Goal: Task Accomplishment & Management: Complete application form

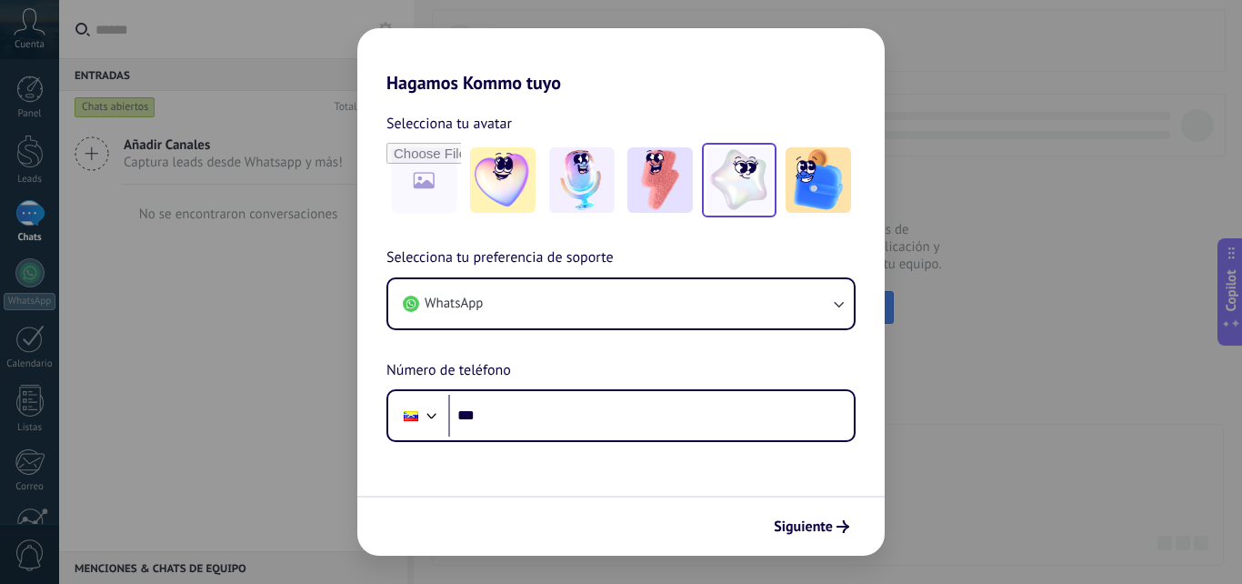
click at [734, 184] on img at bounding box center [739, 179] width 65 height 65
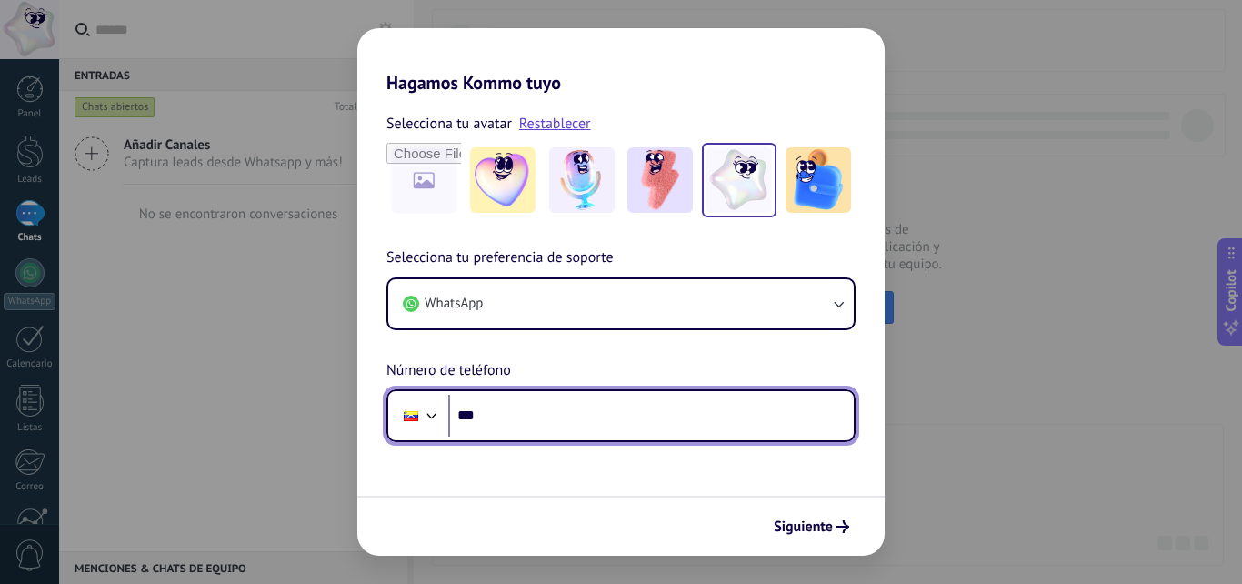
click at [512, 424] on input "***" at bounding box center [651, 416] width 406 height 42
type input "**********"
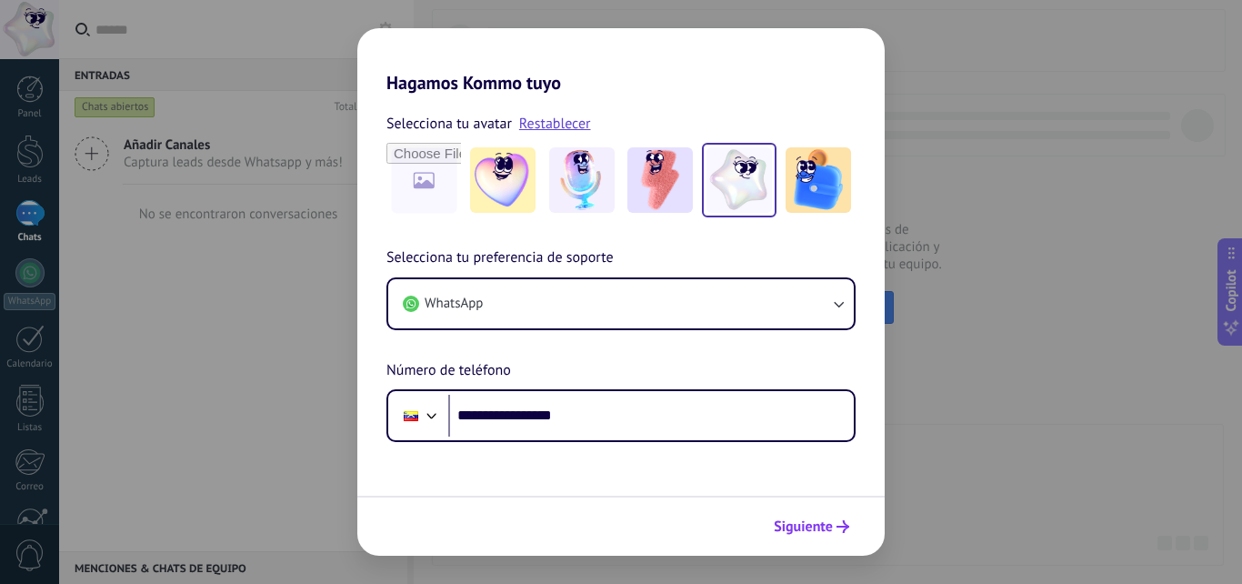
click at [782, 527] on span "Siguiente" at bounding box center [803, 526] width 59 height 13
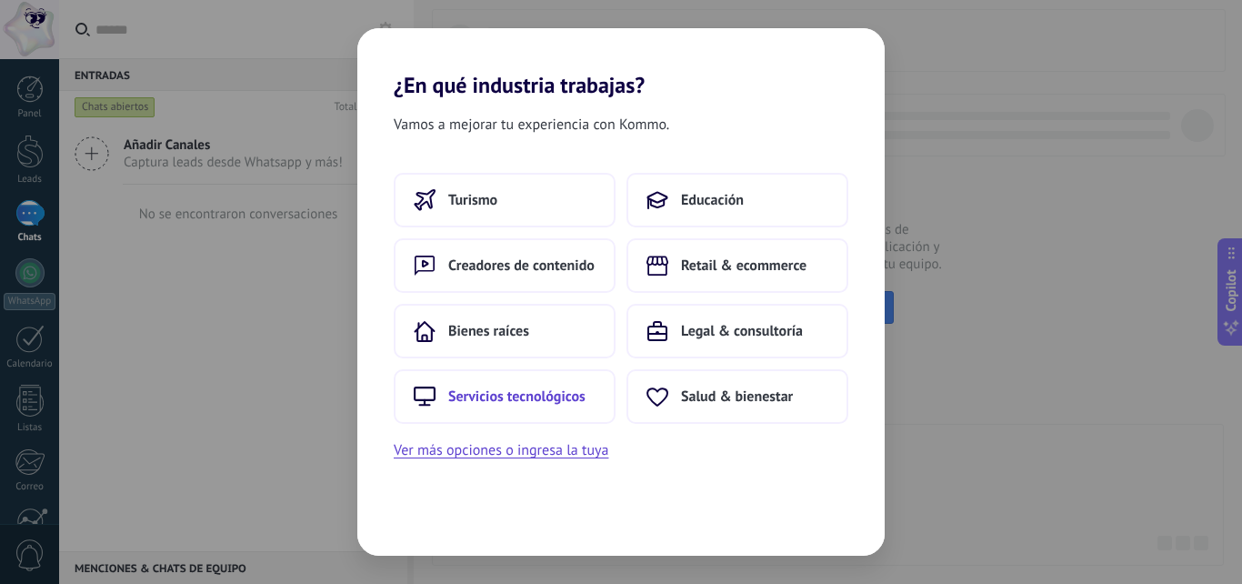
click at [551, 395] on span "Servicios tecnológicos" at bounding box center [516, 396] width 137 height 18
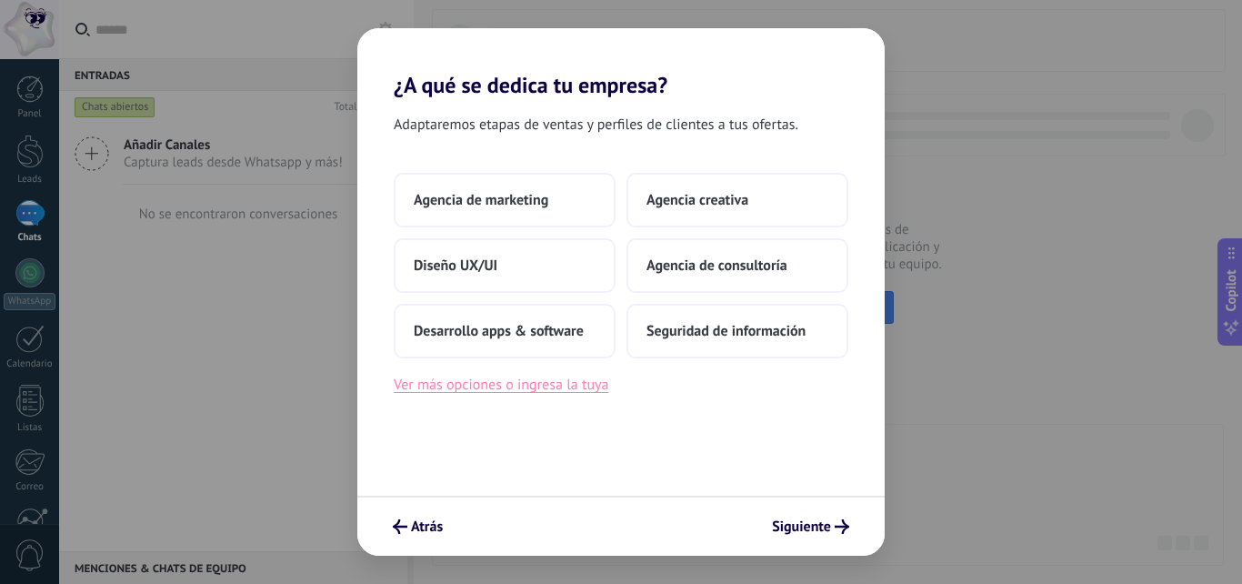
click at [590, 384] on button "Ver más opciones o ingresa la tuya" at bounding box center [501, 385] width 215 height 24
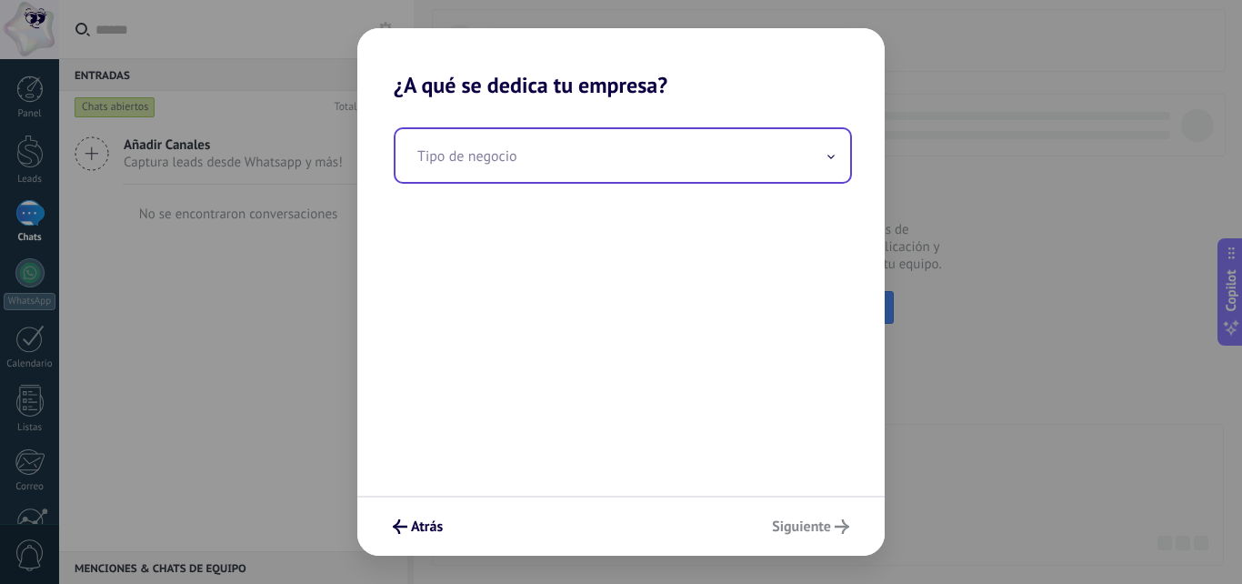
click at [557, 166] on input "text" at bounding box center [623, 155] width 455 height 53
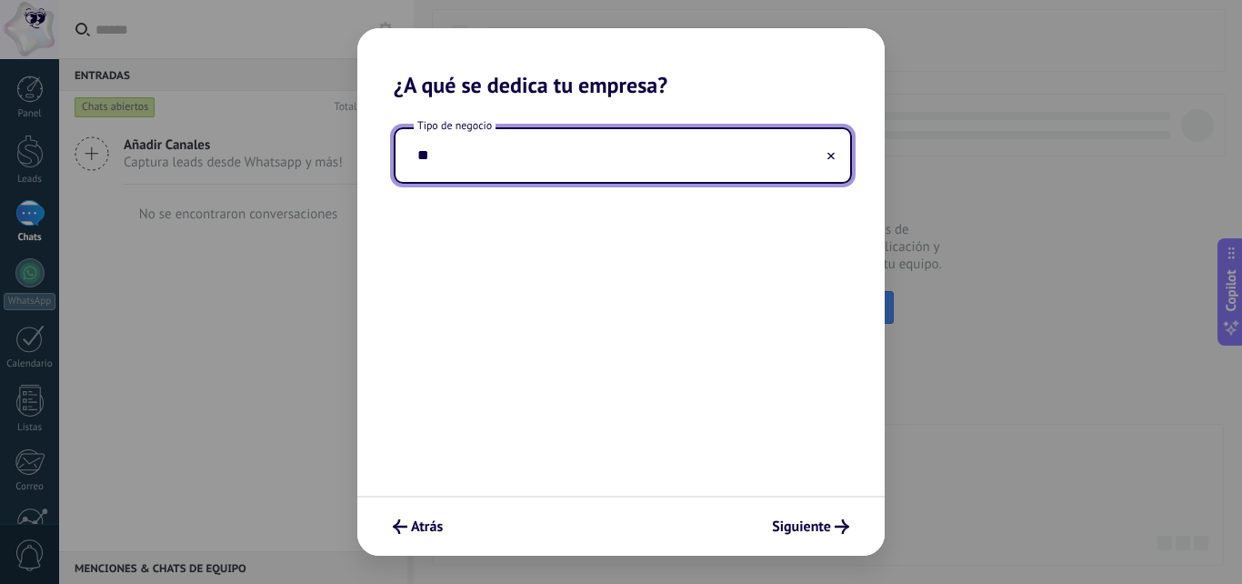
type input "*"
type input "**********"
click at [828, 533] on span "Siguiente" at bounding box center [801, 526] width 59 height 13
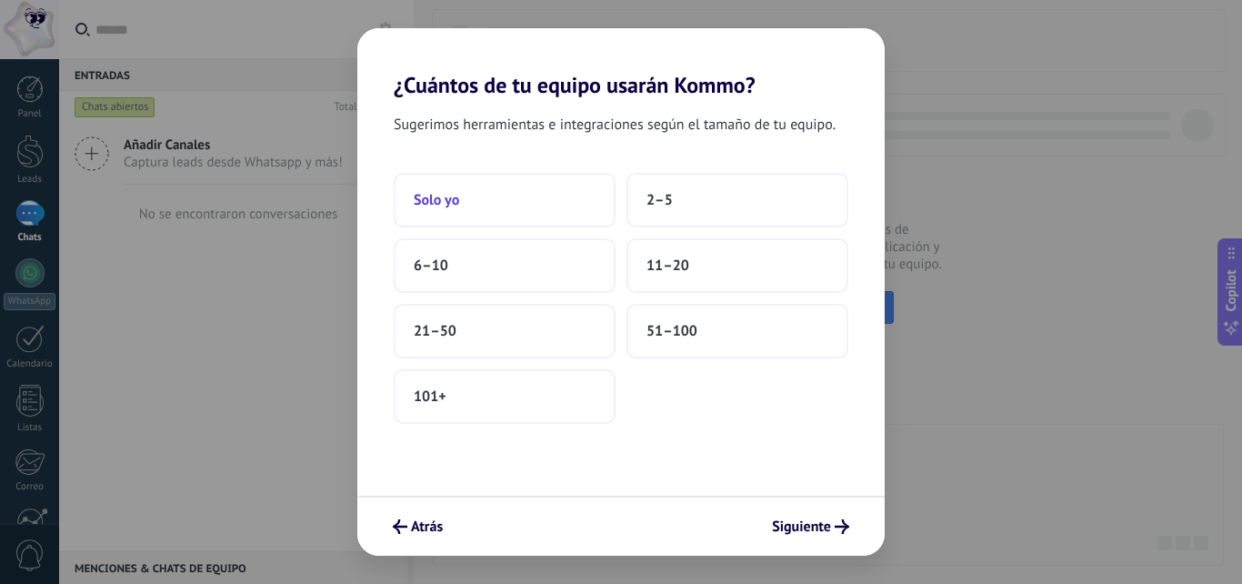
click at [489, 192] on button "Solo yo" at bounding box center [505, 200] width 222 height 55
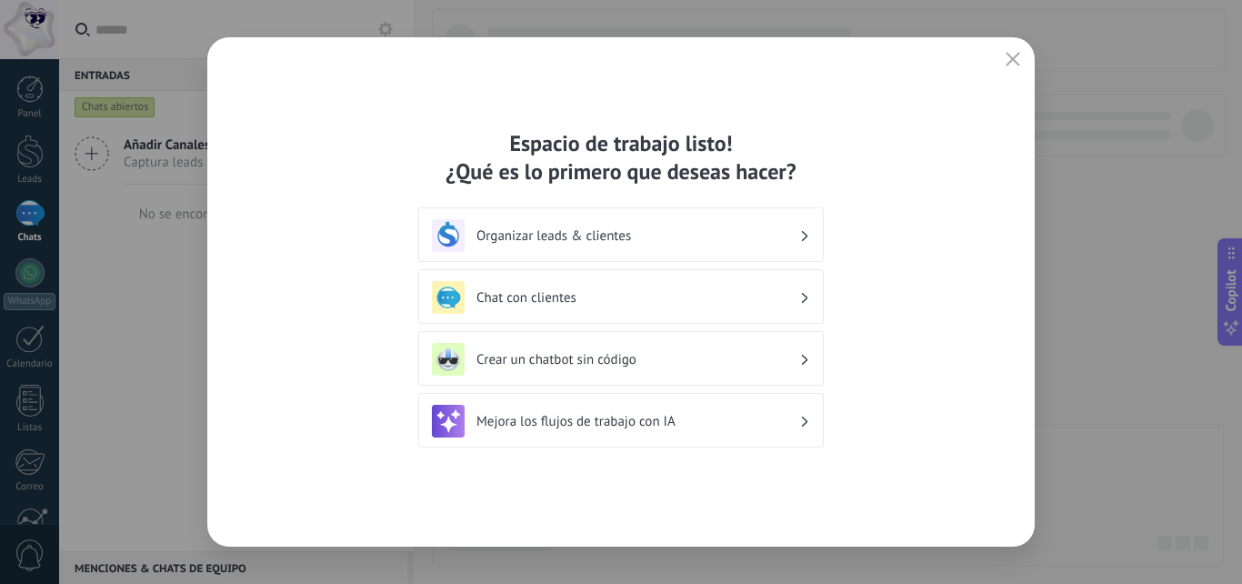
click at [639, 237] on h3 "Organizar leads & clientes" at bounding box center [638, 235] width 323 height 17
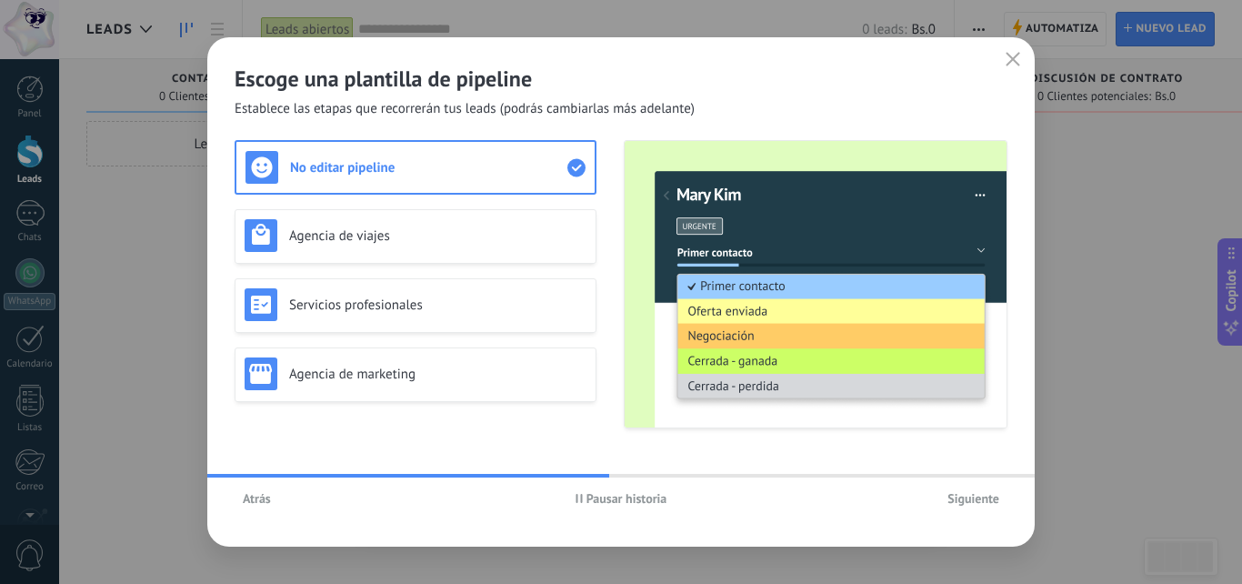
click at [973, 504] on span "Siguiente" at bounding box center [974, 498] width 52 height 13
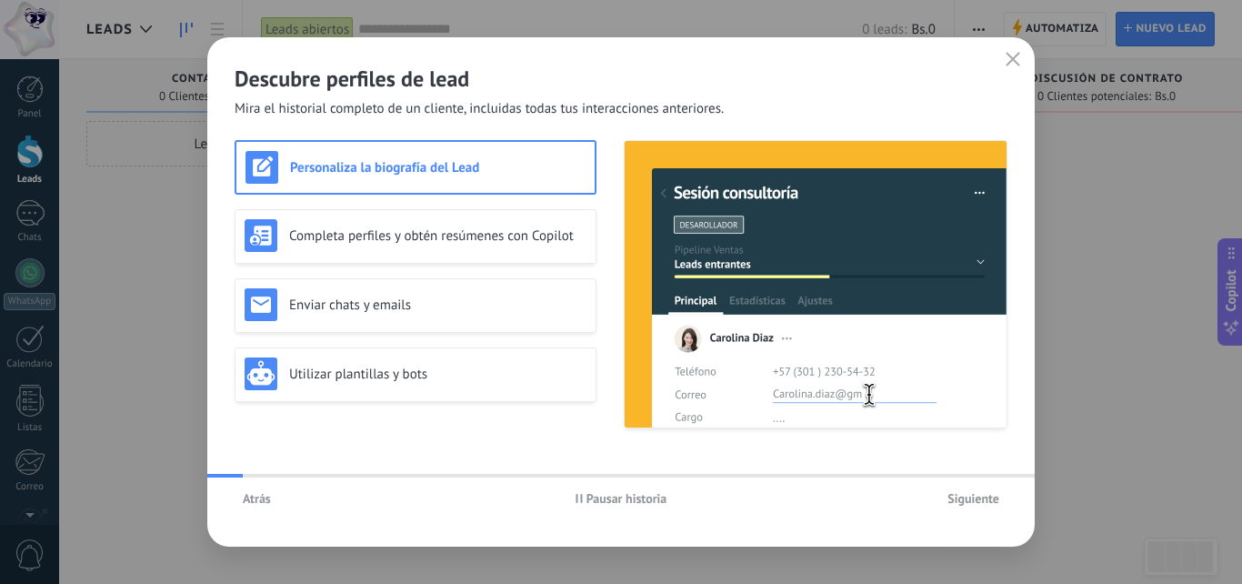
click at [973, 504] on span "Siguiente" at bounding box center [974, 498] width 52 height 13
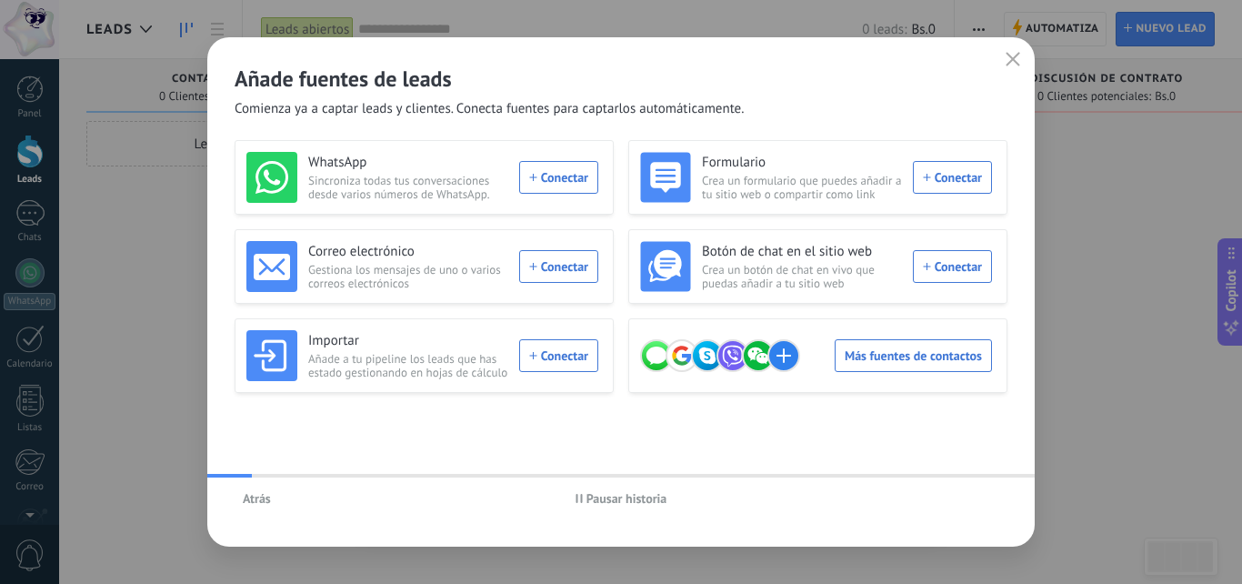
click at [973, 504] on div "Atrás Pausar historia" at bounding box center [621, 498] width 828 height 42
click at [1014, 55] on icon "button" at bounding box center [1013, 59] width 15 height 15
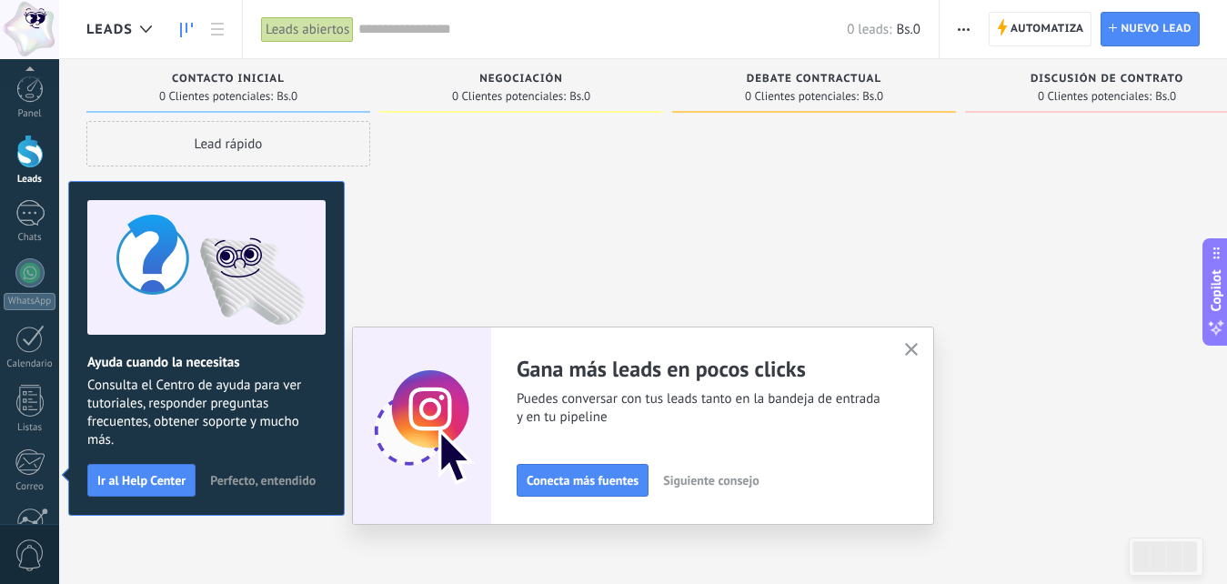
scroll to position [173, 0]
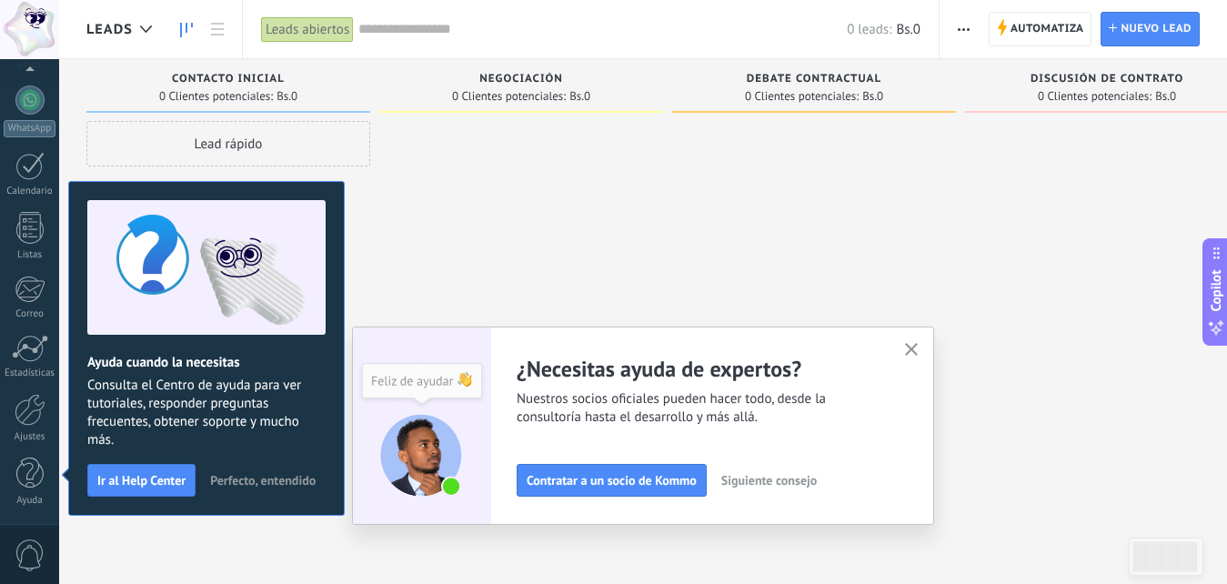
click at [919, 351] on icon "button" at bounding box center [912, 350] width 14 height 14
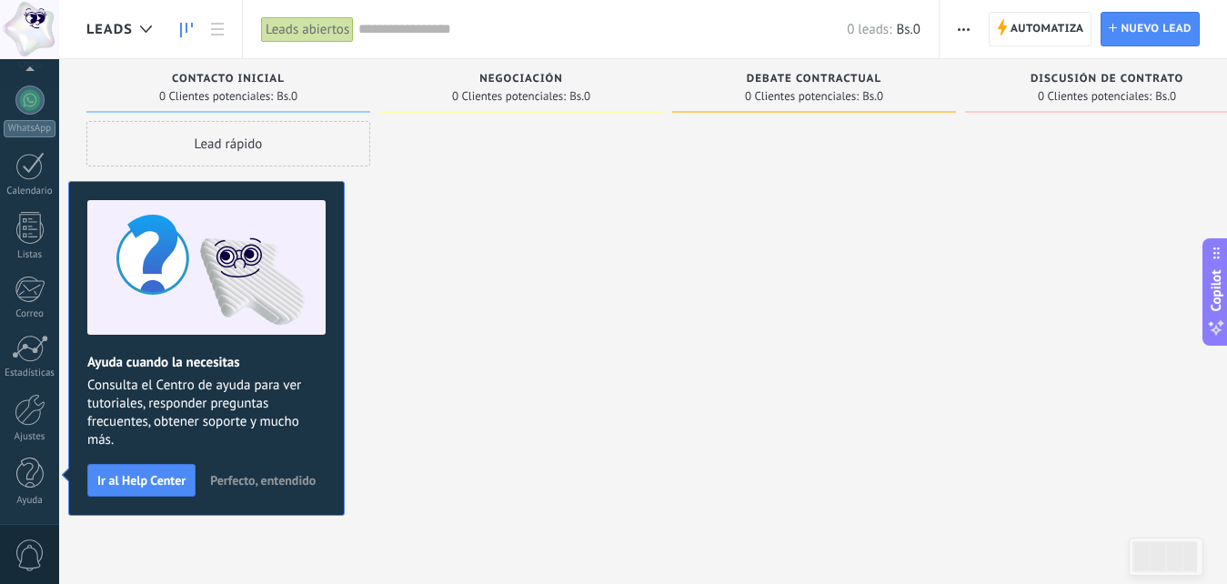
click at [238, 484] on span "Perfecto, entendido" at bounding box center [262, 480] width 105 height 13
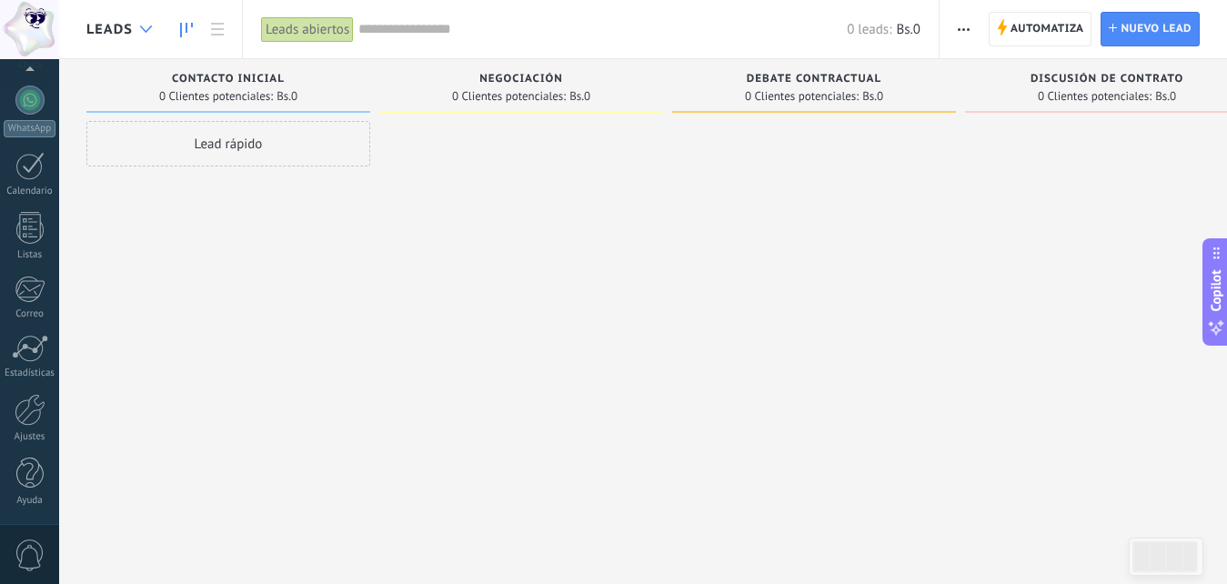
click at [135, 38] on div at bounding box center [146, 29] width 30 height 35
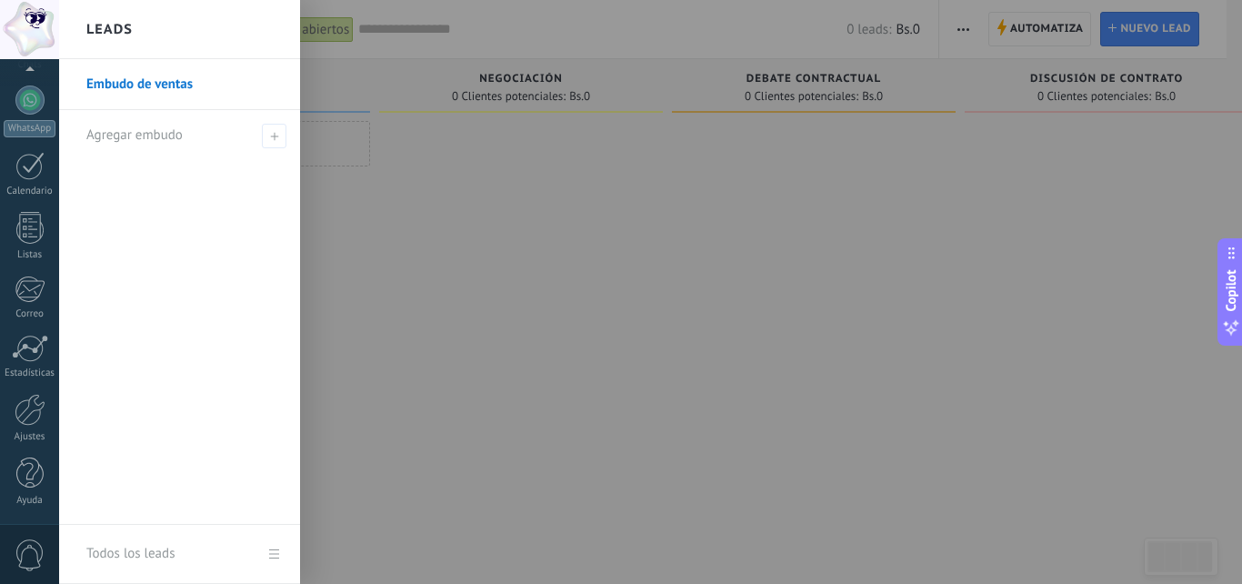
click at [509, 258] on div at bounding box center [680, 292] width 1242 height 584
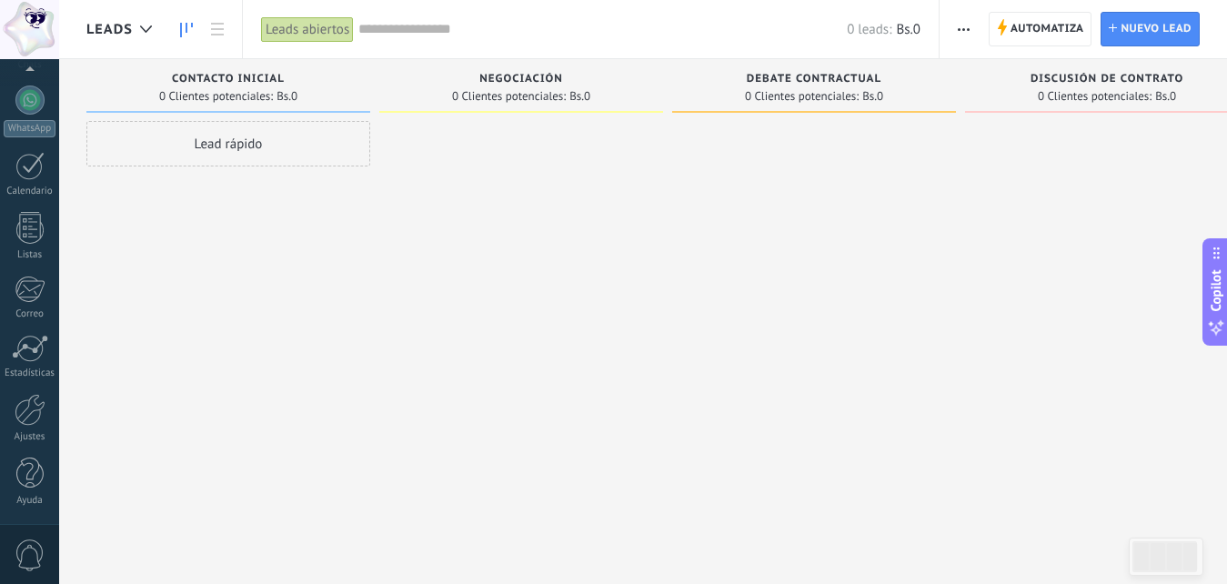
scroll to position [0, 0]
